Goal: Submit feedback/report problem

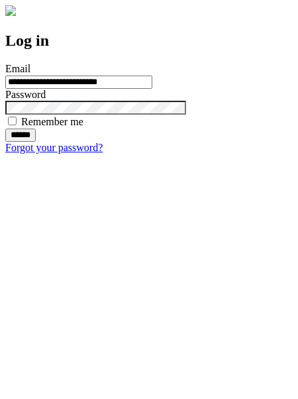
type input "**********"
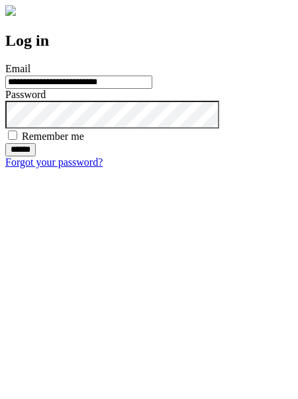
click at [36, 156] on input "******" at bounding box center [20, 149] width 30 height 13
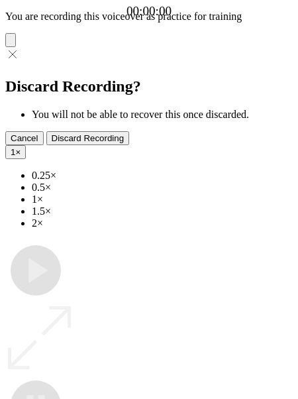
type input "**********"
